Goal: Browse casually: Explore the website without a specific task or goal

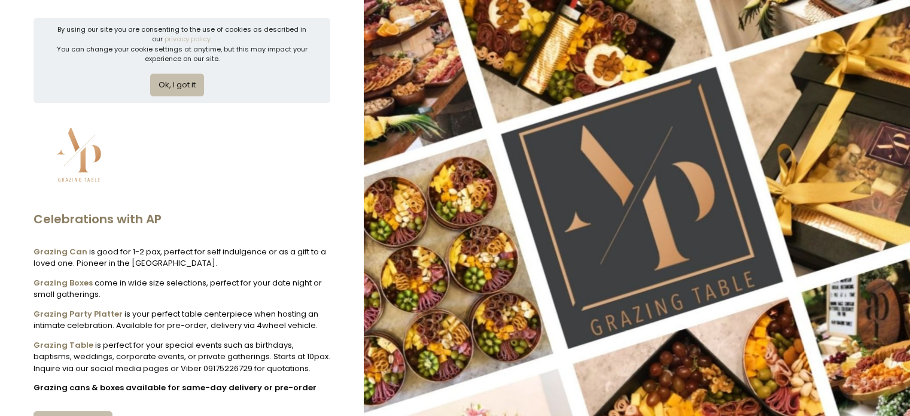
click at [181, 98] on div "By using our site you are consenting to the use of cookies as described in our …" at bounding box center [182, 60] width 297 height 85
click at [181, 92] on button "Ok, I got it" at bounding box center [177, 85] width 54 height 23
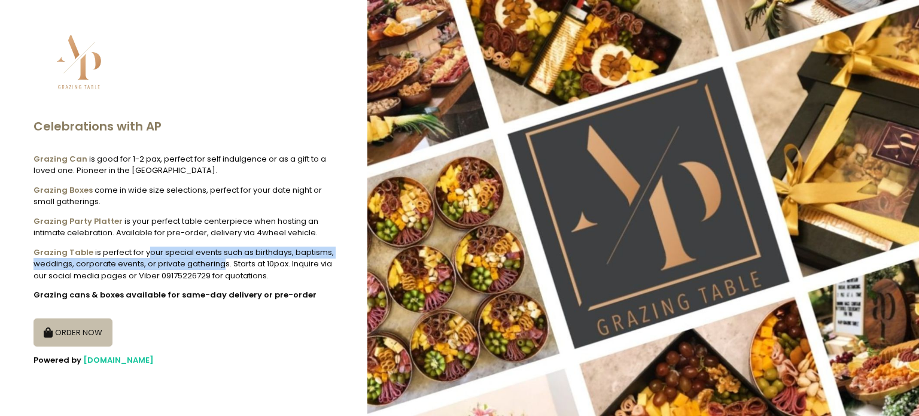
drag, startPoint x: 147, startPoint y: 257, endPoint x: 222, endPoint y: 258, distance: 75.4
click at [222, 258] on div "Grazing Table is perfect for your special events such as birthdays, baptisms, w…" at bounding box center [184, 264] width 300 height 35
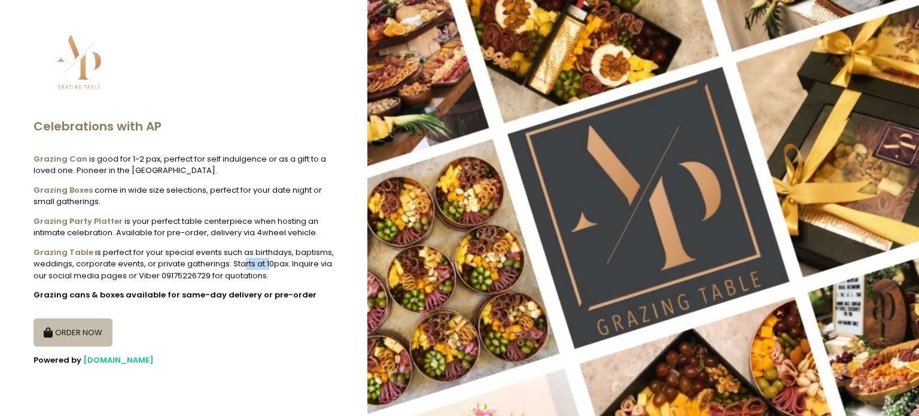
drag, startPoint x: 241, startPoint y: 264, endPoint x: 269, endPoint y: 264, distance: 28.1
click at [269, 264] on div "Grazing Table is perfect for your special events such as birthdays, baptisms, w…" at bounding box center [184, 264] width 300 height 35
drag, startPoint x: 121, startPoint y: 273, endPoint x: 152, endPoint y: 270, distance: 31.3
click at [152, 270] on div "Grazing Table is perfect for your special events such as birthdays, baptisms, w…" at bounding box center [184, 264] width 300 height 35
click at [209, 276] on div "Grazing Table is perfect for your special events such as birthdays, baptisms, w…" at bounding box center [184, 264] width 300 height 35
